Goal: Task Accomplishment & Management: Manage account settings

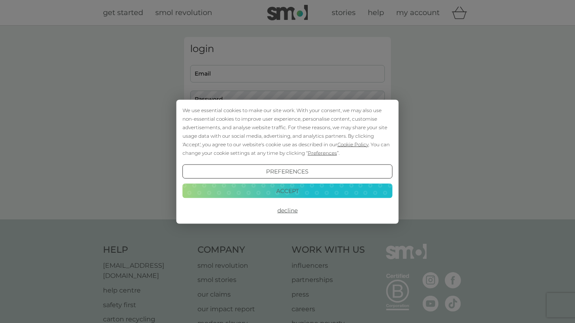
click at [260, 187] on button "Accept" at bounding box center [288, 190] width 210 height 15
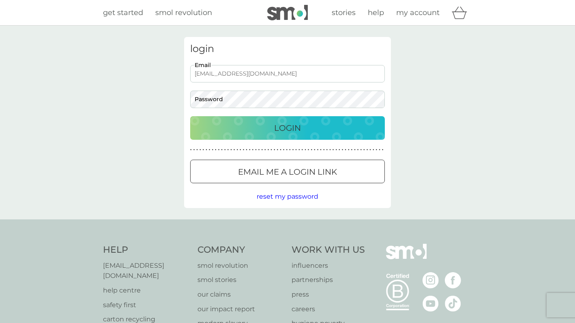
type input "clairewheeler@mac.com"
click at [258, 129] on div "Login" at bounding box center [287, 127] width 179 height 13
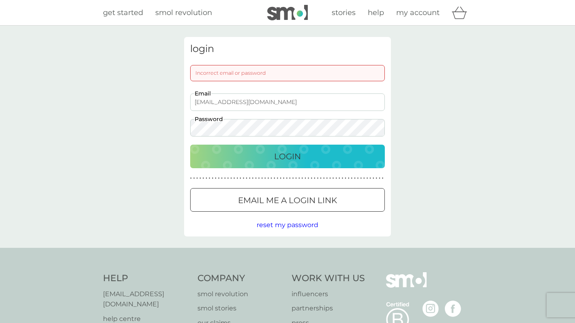
click at [268, 170] on div "login Incorrect email or password clairewheeler@mac.com Email Password Login ● …" at bounding box center [287, 136] width 207 height 199
click at [274, 159] on p "Login" at bounding box center [287, 156] width 27 height 13
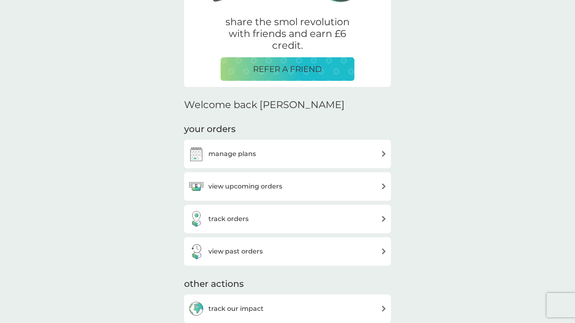
scroll to position [165, 0]
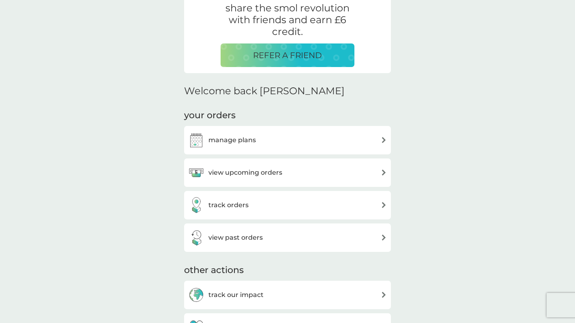
click at [262, 141] on div "manage plans" at bounding box center [287, 140] width 199 height 16
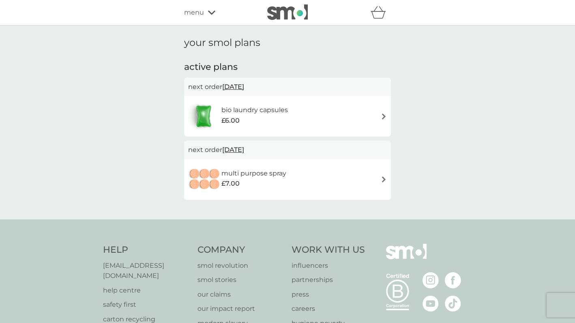
click at [266, 115] on div "£6.00" at bounding box center [255, 120] width 67 height 11
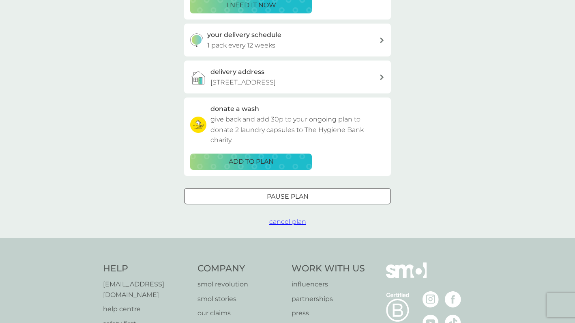
scroll to position [189, 0]
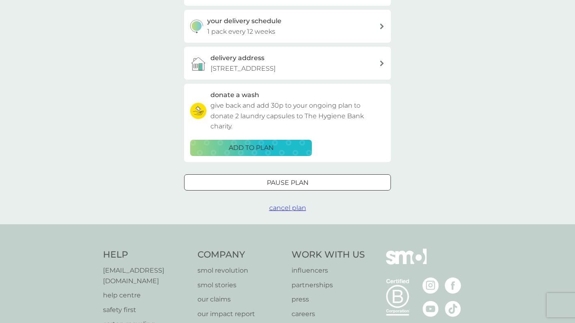
click at [259, 183] on div "Pause plan" at bounding box center [288, 182] width 206 height 11
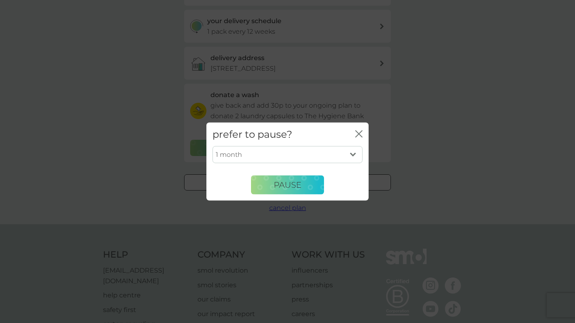
click at [257, 202] on div "prefer to pause? close 1 month 2 months 3 months 4 months 5 months 6 months Pau…" at bounding box center [287, 161] width 575 height 323
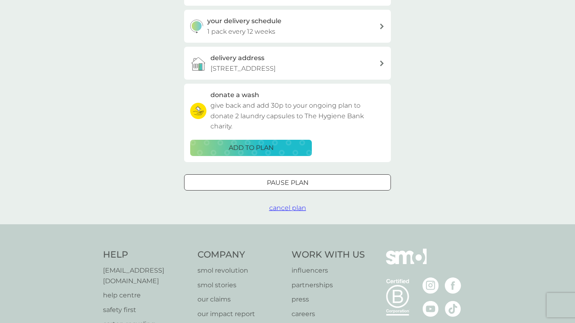
click at [292, 205] on span "cancel plan" at bounding box center [287, 208] width 37 height 8
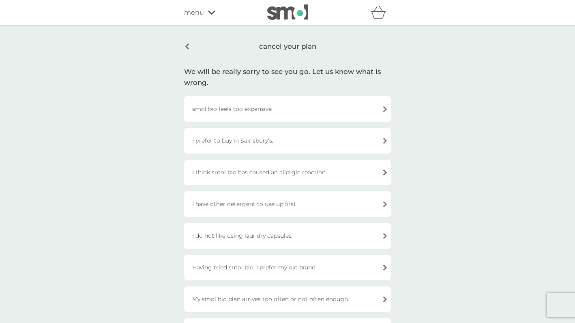
click at [185, 46] on div "cancel your plan" at bounding box center [287, 46] width 207 height 19
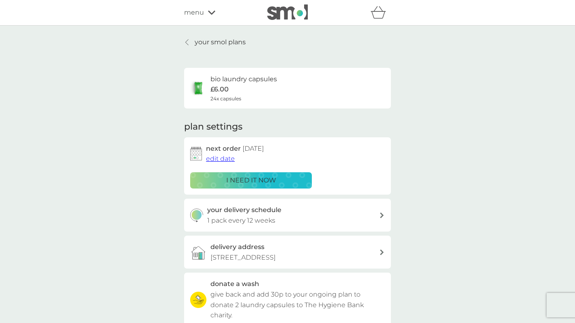
scroll to position [189, 0]
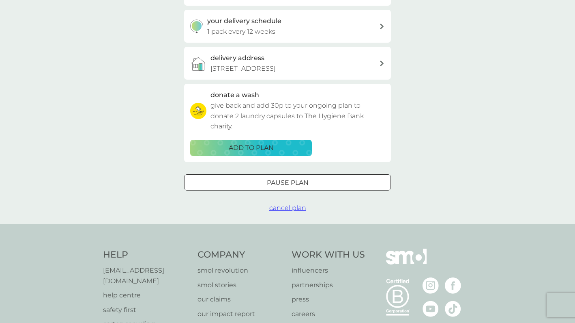
click at [288, 207] on span "cancel plan" at bounding box center [287, 208] width 37 height 8
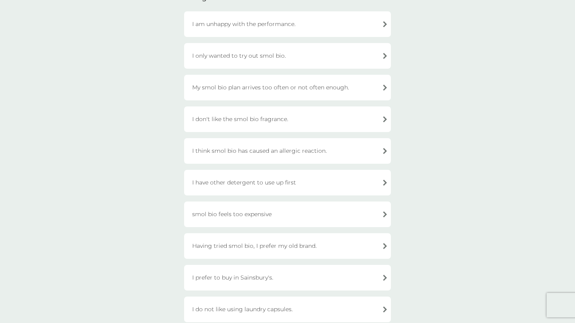
scroll to position [83, 0]
click at [280, 186] on div "I have other detergent to use up first" at bounding box center [287, 185] width 207 height 26
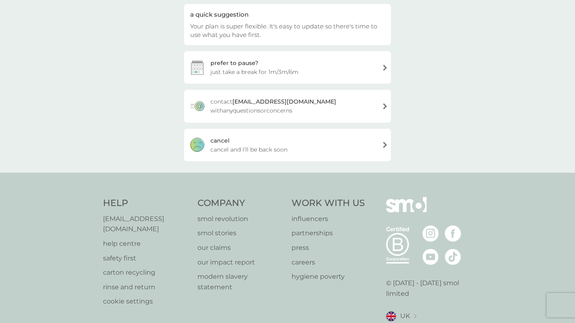
scroll to position [72, 0]
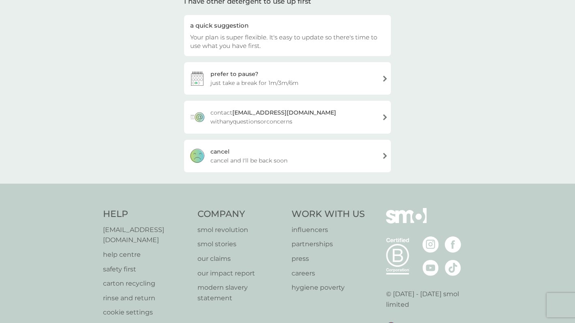
click at [273, 156] on span "cancel and I'll be back soon" at bounding box center [249, 160] width 77 height 9
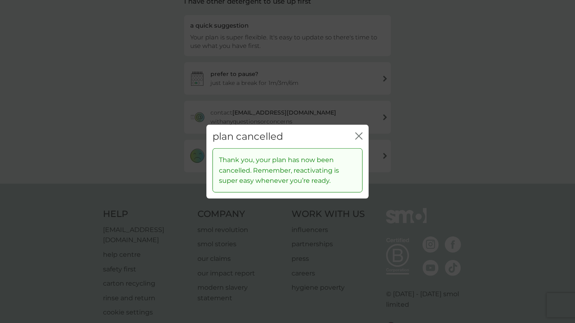
click at [356, 134] on icon "close" at bounding box center [358, 135] width 7 height 7
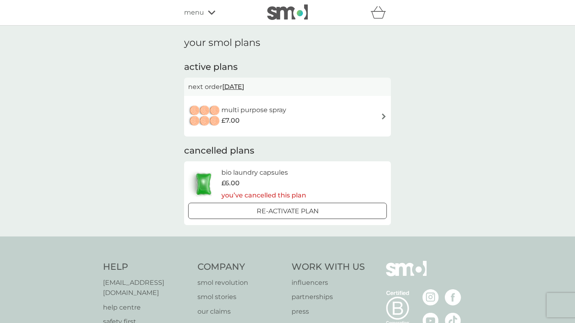
click at [323, 114] on div "multi purpose spray £7.00" at bounding box center [287, 116] width 199 height 28
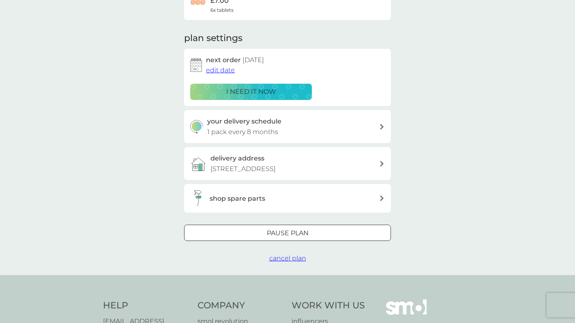
scroll to position [92, 0]
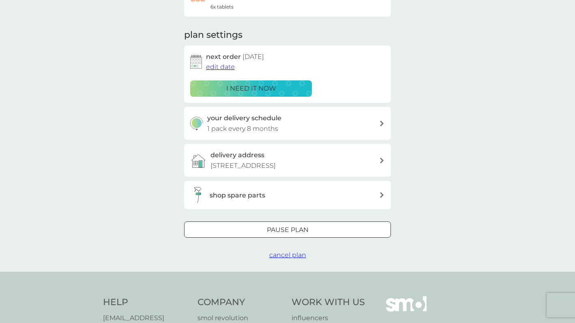
click at [290, 252] on span "cancel plan" at bounding box center [287, 255] width 37 height 8
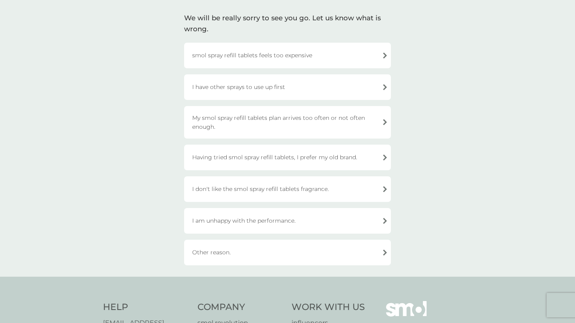
scroll to position [39, 0]
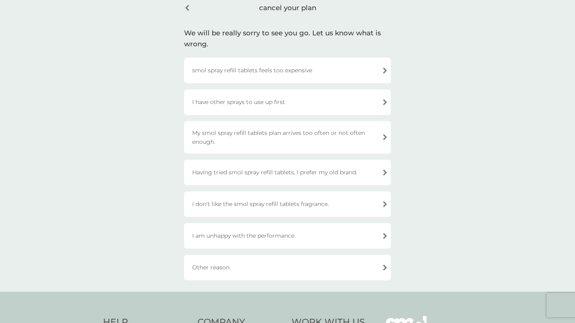
click at [282, 102] on div "I have other sprays to use up first" at bounding box center [287, 102] width 207 height 26
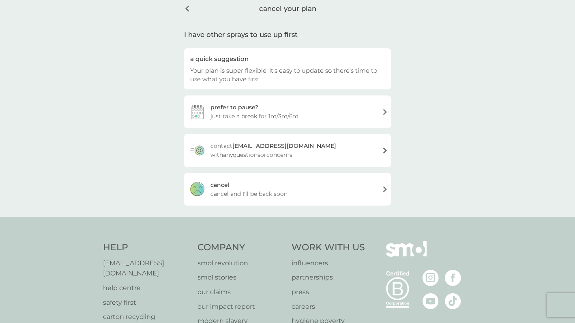
click at [266, 194] on span "cancel and I'll be back soon" at bounding box center [249, 193] width 77 height 9
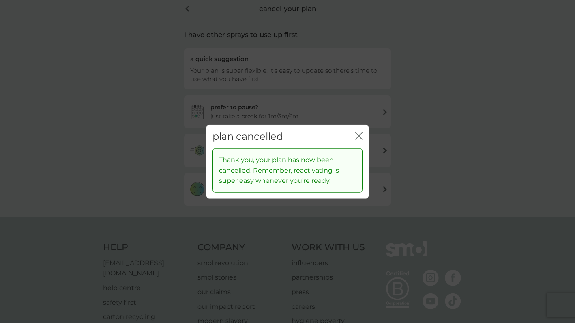
click at [356, 134] on icon "close" at bounding box center [358, 135] width 7 height 7
